Goal: Download file/media

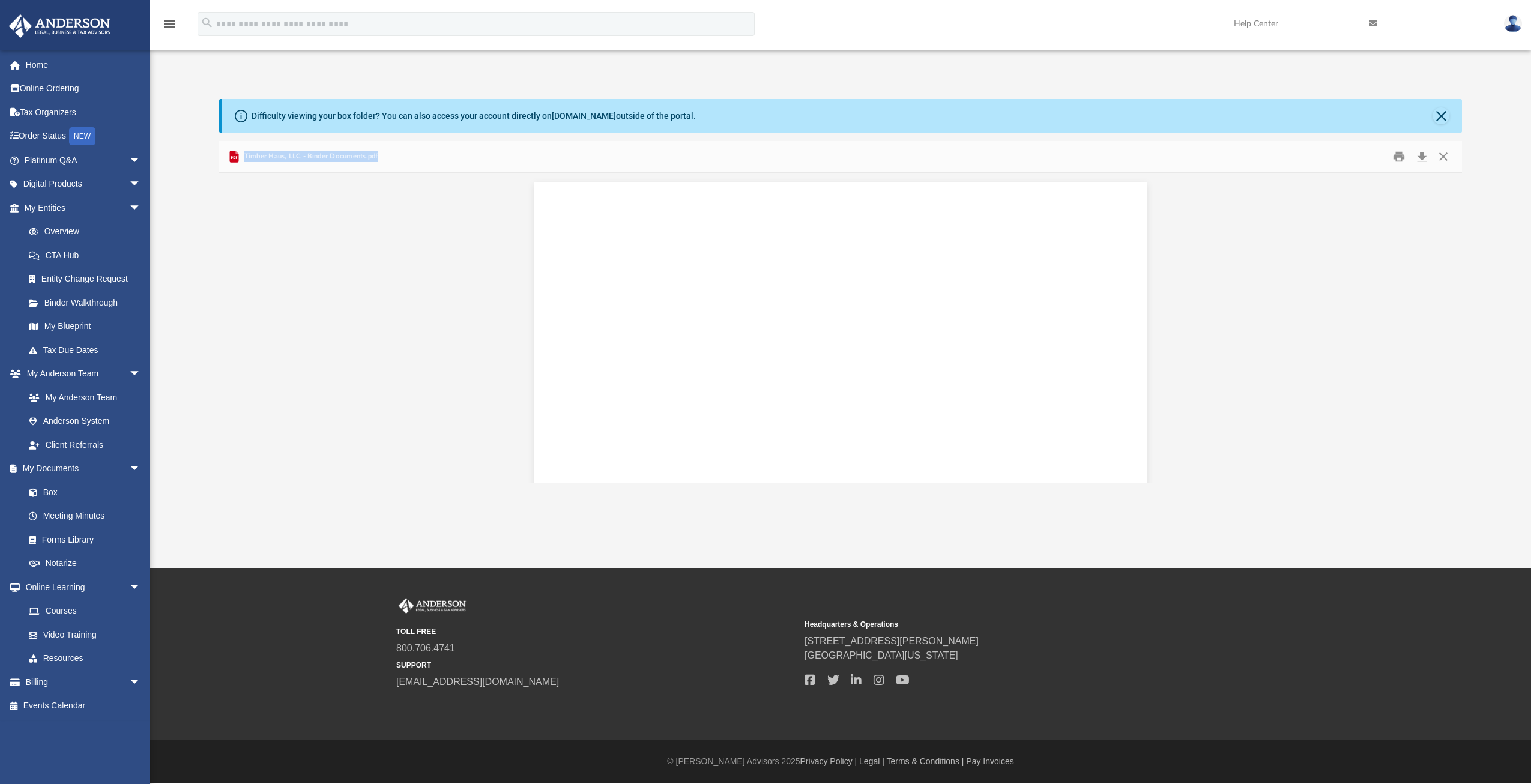
scroll to position [50689, 0]
click at [231, 156] on icon "Preview" at bounding box center [234, 157] width 6 height 3
click at [315, 163] on div "Timber Haus, LLC - Binder Documents.pdf" at bounding box center [302, 156] width 151 height 14
click at [274, 160] on span "Timber Haus, LLC - Binder Documents.pdf" at bounding box center [310, 156] width 137 height 11
click at [1421, 153] on button "Download" at bounding box center [1422, 156] width 21 height 18
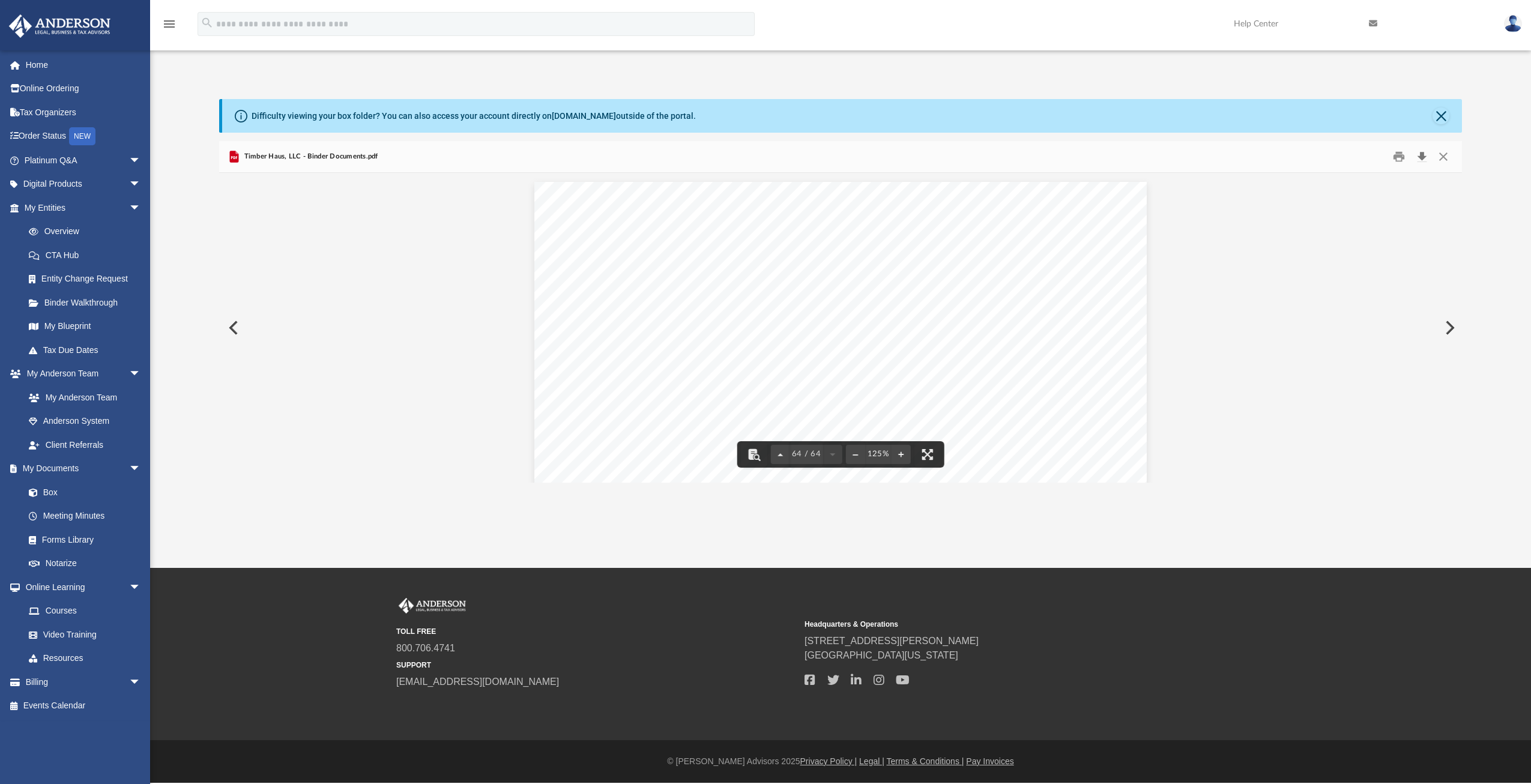
click at [1421, 156] on button "Download" at bounding box center [1422, 156] width 21 height 18
click at [47, 488] on link "Box" at bounding box center [87, 492] width 142 height 24
click at [46, 495] on link "Box" at bounding box center [87, 492] width 142 height 24
click at [46, 489] on link "Box" at bounding box center [87, 492] width 142 height 24
click at [76, 464] on link "My Documents arrow_drop_down" at bounding box center [84, 469] width 150 height 24
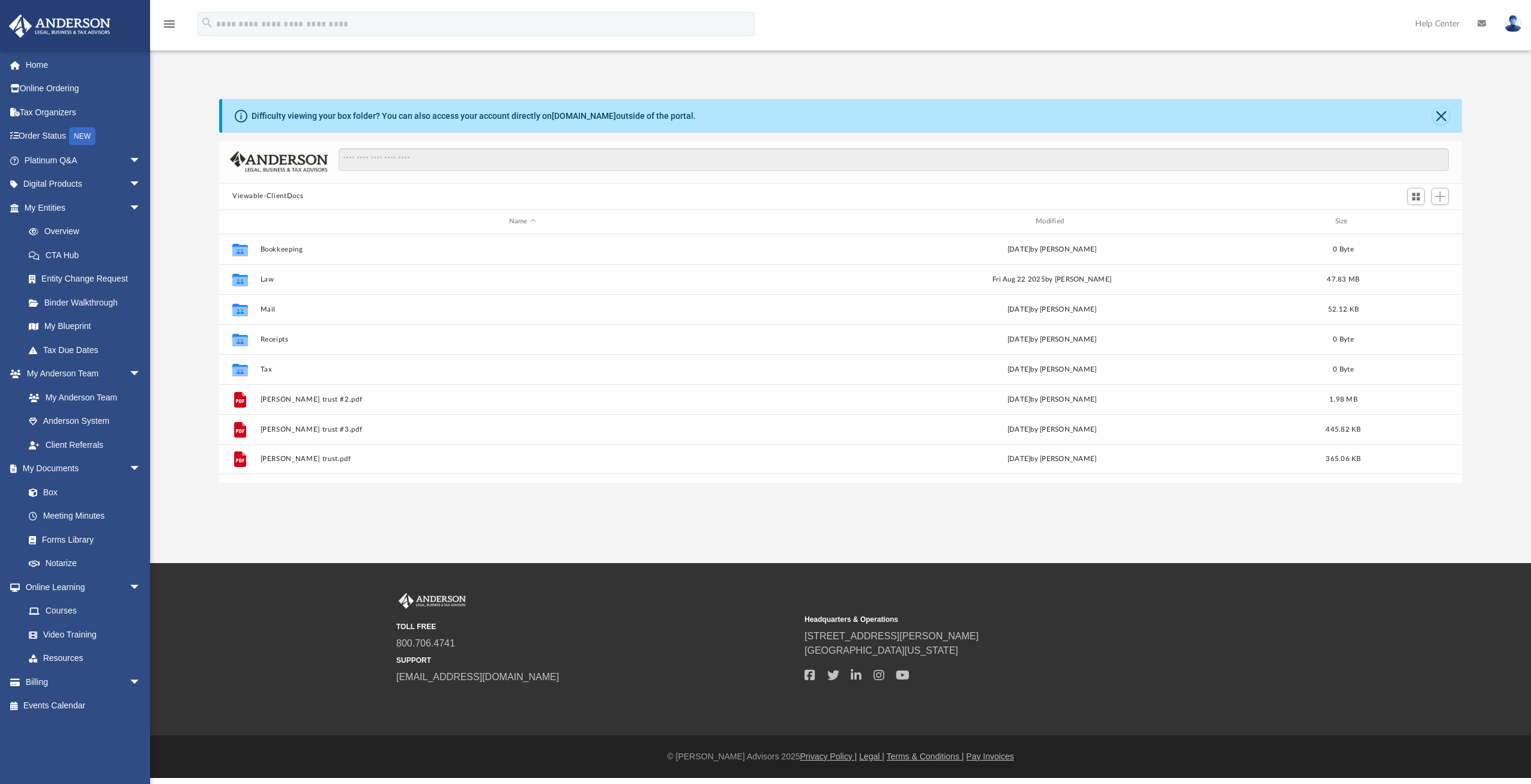
scroll to position [264, 1233]
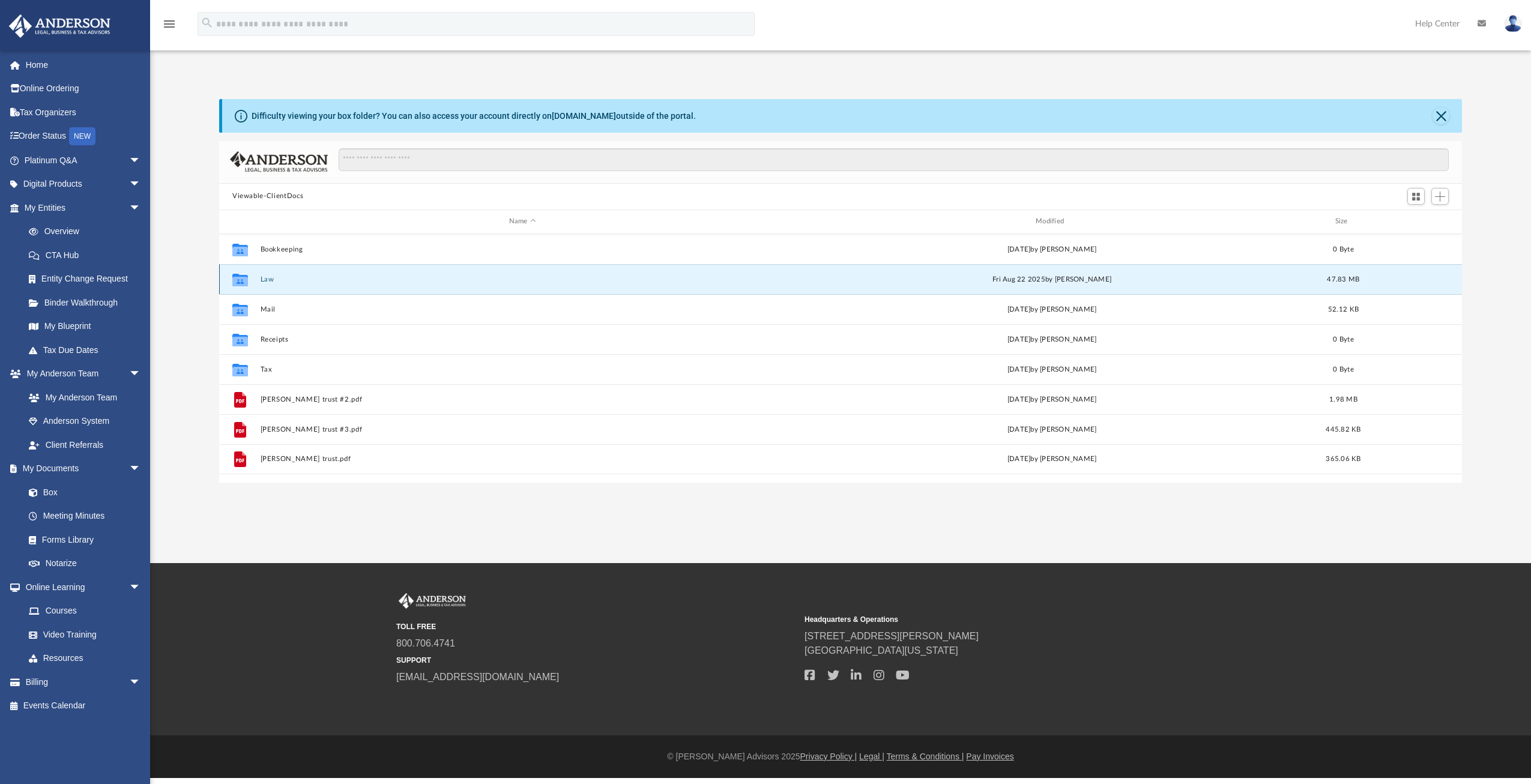
click at [267, 277] on button "Law" at bounding box center [523, 279] width 524 height 8
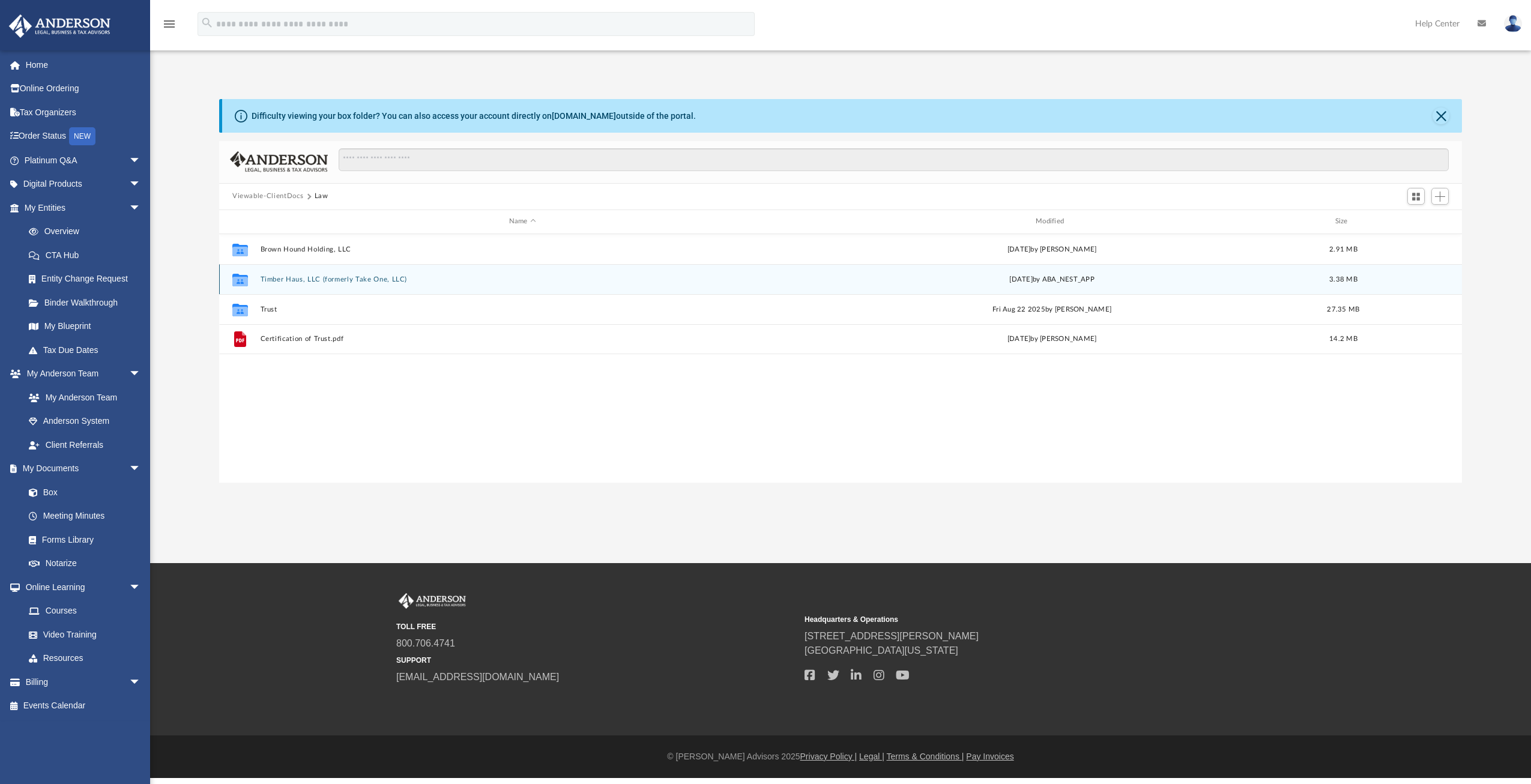
click at [321, 279] on button "Timber Haus, LLC (formerly Take One, LLC)" at bounding box center [523, 279] width 524 height 8
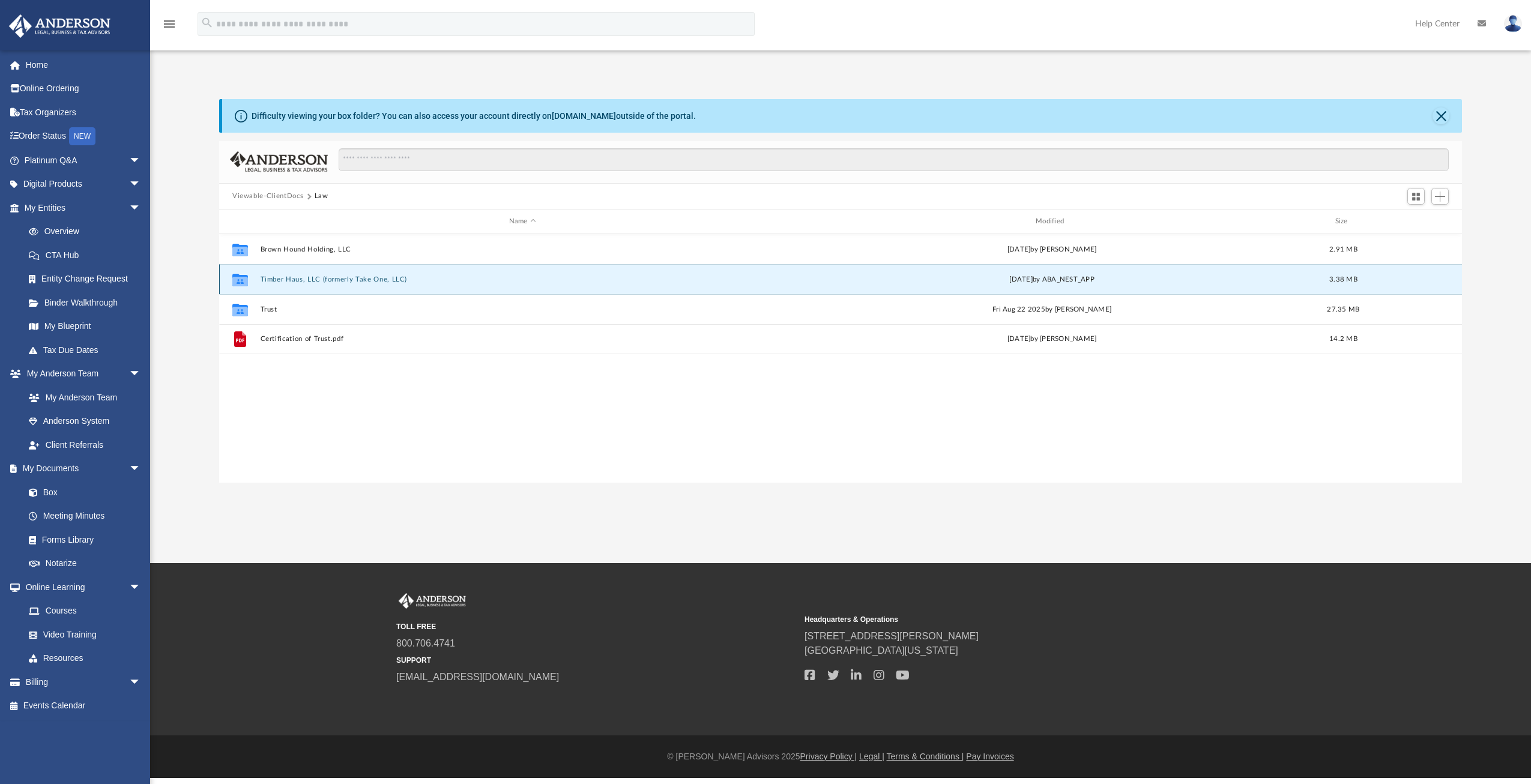
click at [321, 279] on button "Timber Haus, LLC (formerly Take One, LLC)" at bounding box center [523, 279] width 524 height 8
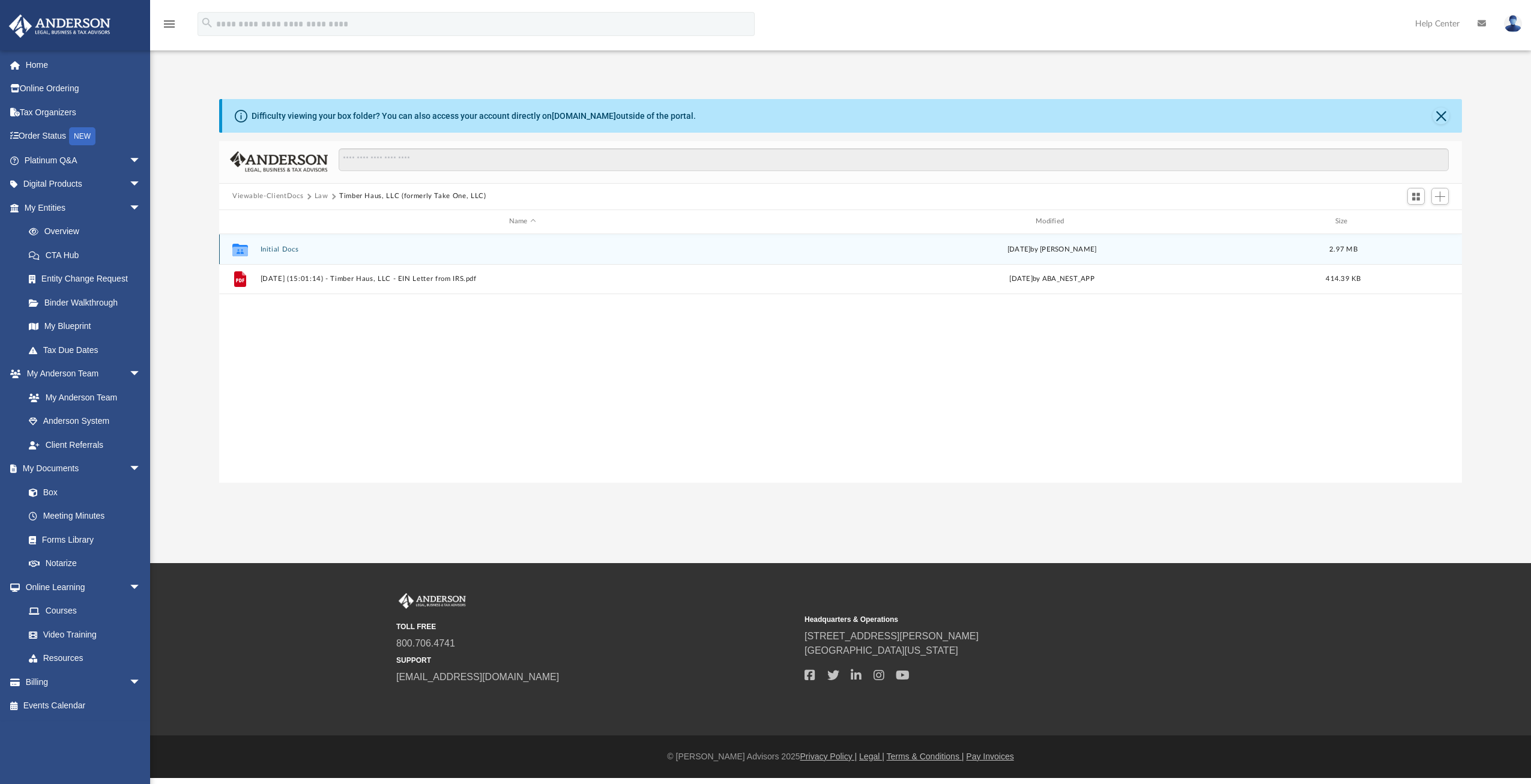
click at [257, 250] on div "Collaborated Folder Initial Docs Wed Apr 16 2025 by Brandi Williamson 2.97 MB" at bounding box center [840, 249] width 1242 height 30
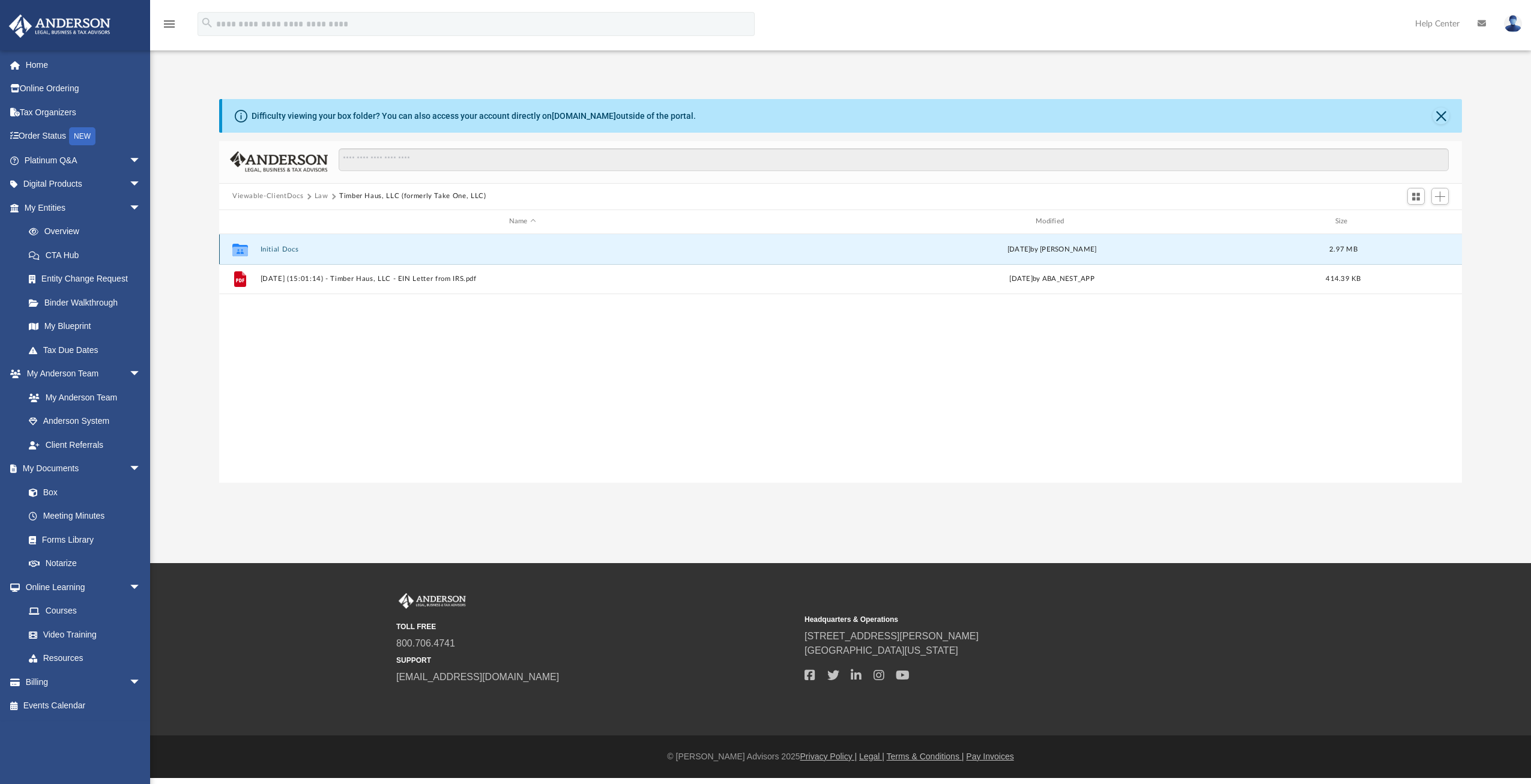
drag, startPoint x: 257, startPoint y: 250, endPoint x: 329, endPoint y: 259, distance: 72.6
click at [330, 259] on div "Collaborated Folder Initial Docs Wed Apr 16 2025 by Brandi Williamson 2.97 MB" at bounding box center [840, 249] width 1242 height 30
click at [308, 252] on button "Initial Docs" at bounding box center [523, 248] width 524 height 8
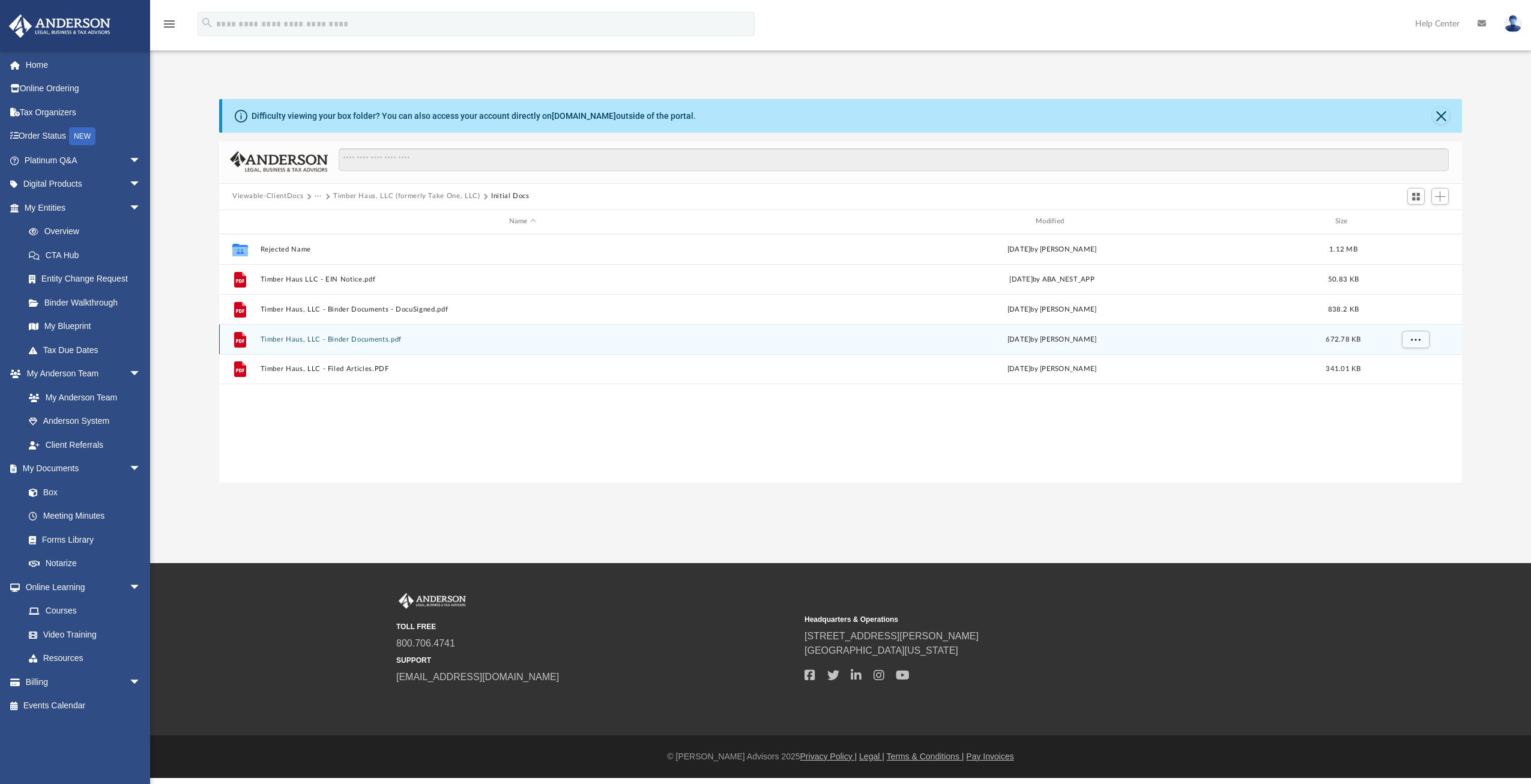
click at [362, 337] on button "Timber Haus, LLC - Binder Documents.pdf" at bounding box center [523, 339] width 524 height 8
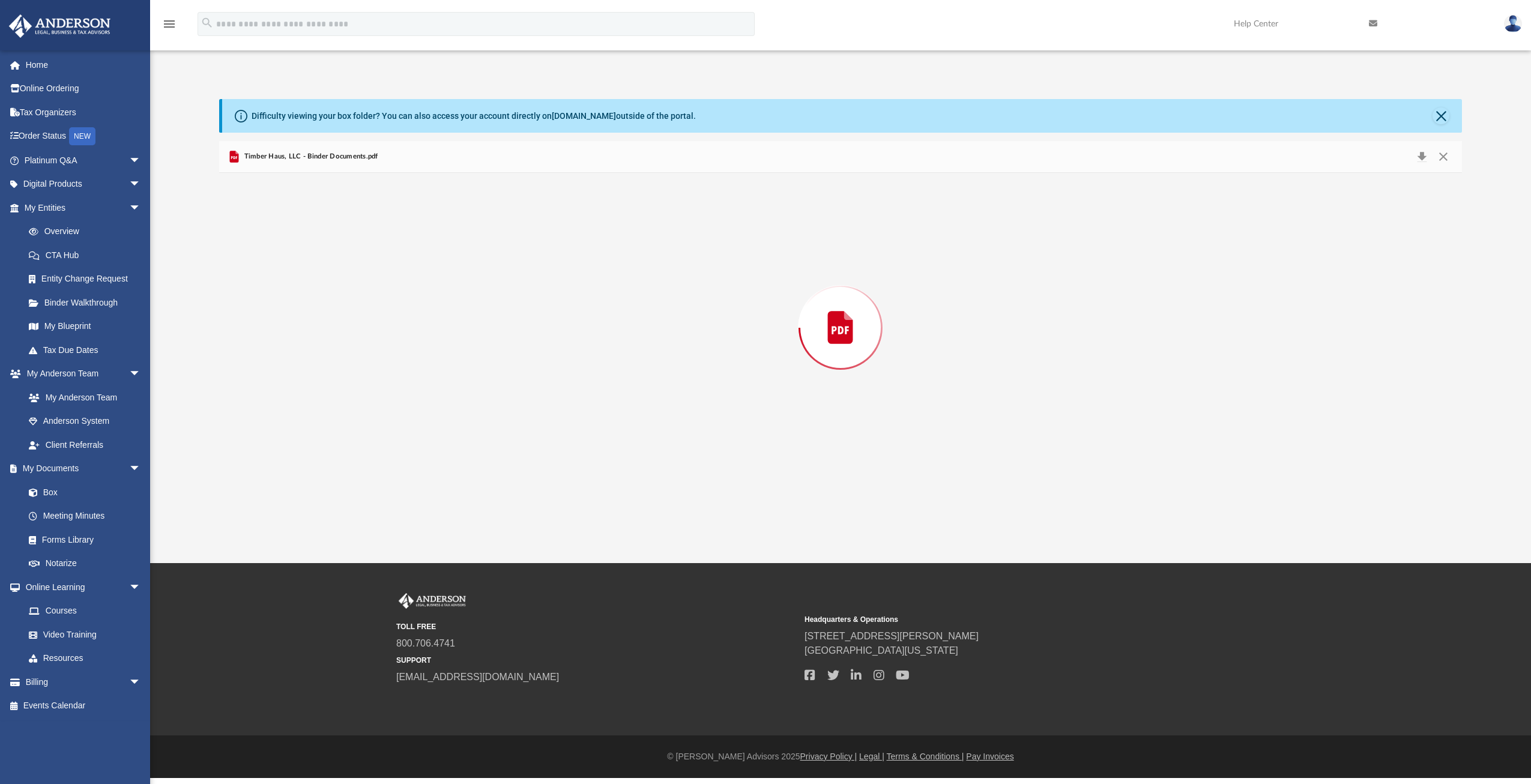
click at [362, 337] on div "Preview" at bounding box center [840, 328] width 1242 height 310
click at [1423, 158] on button "Download" at bounding box center [1422, 156] width 21 height 18
